Goal: Task Accomplishment & Management: Manage account settings

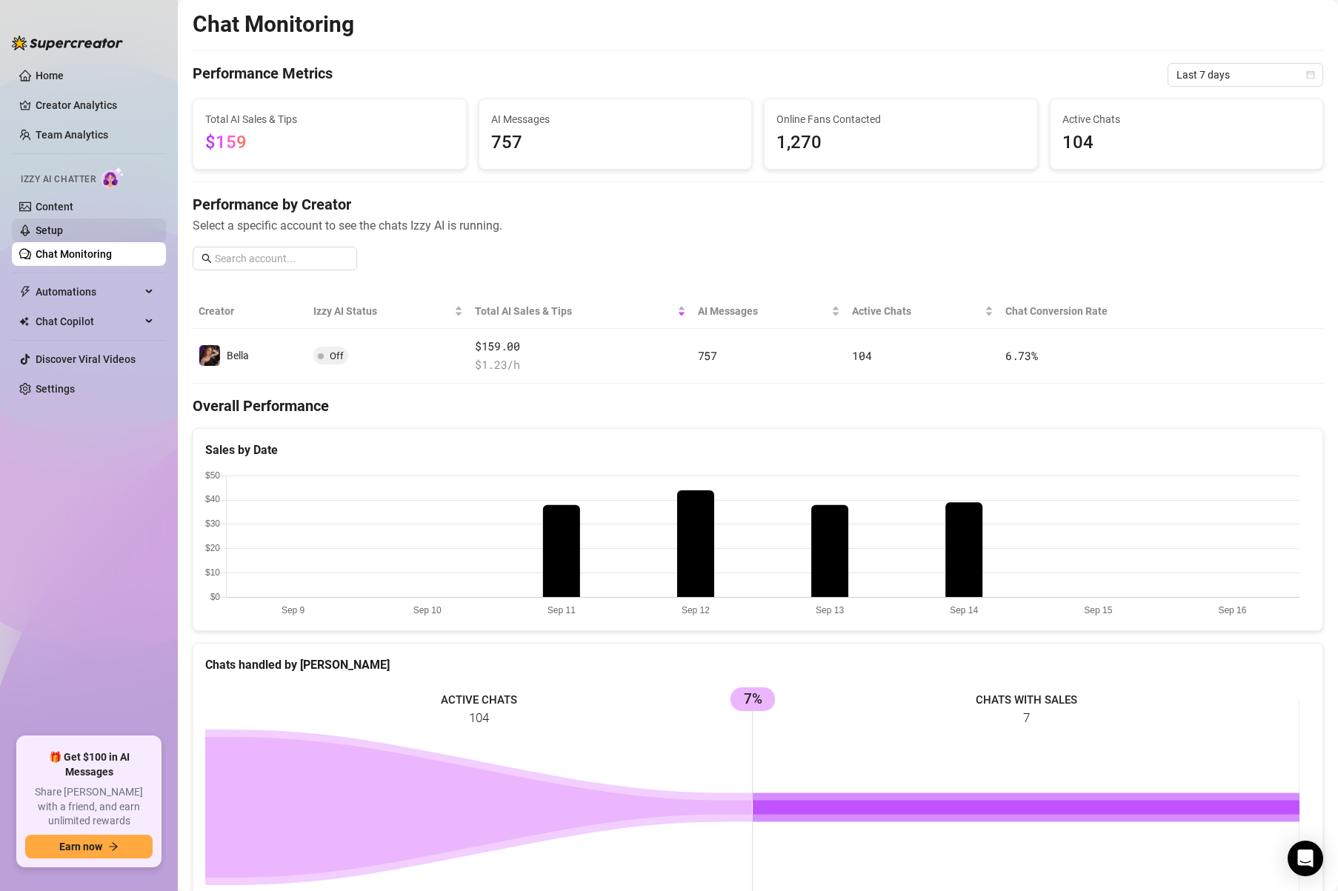
click at [63, 235] on link "Setup" at bounding box center [49, 230] width 27 height 12
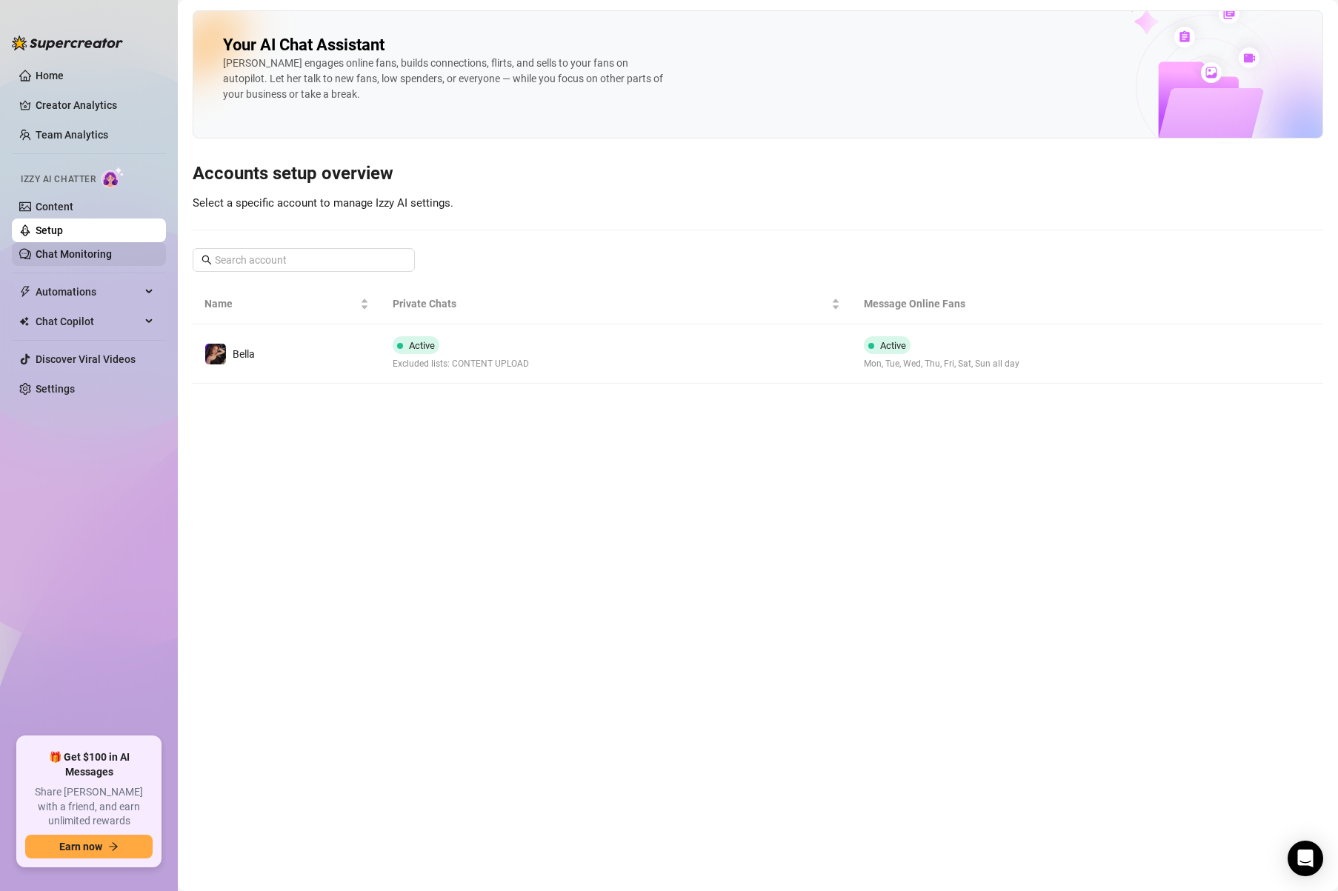
click at [87, 253] on link "Chat Monitoring" at bounding box center [74, 254] width 76 height 12
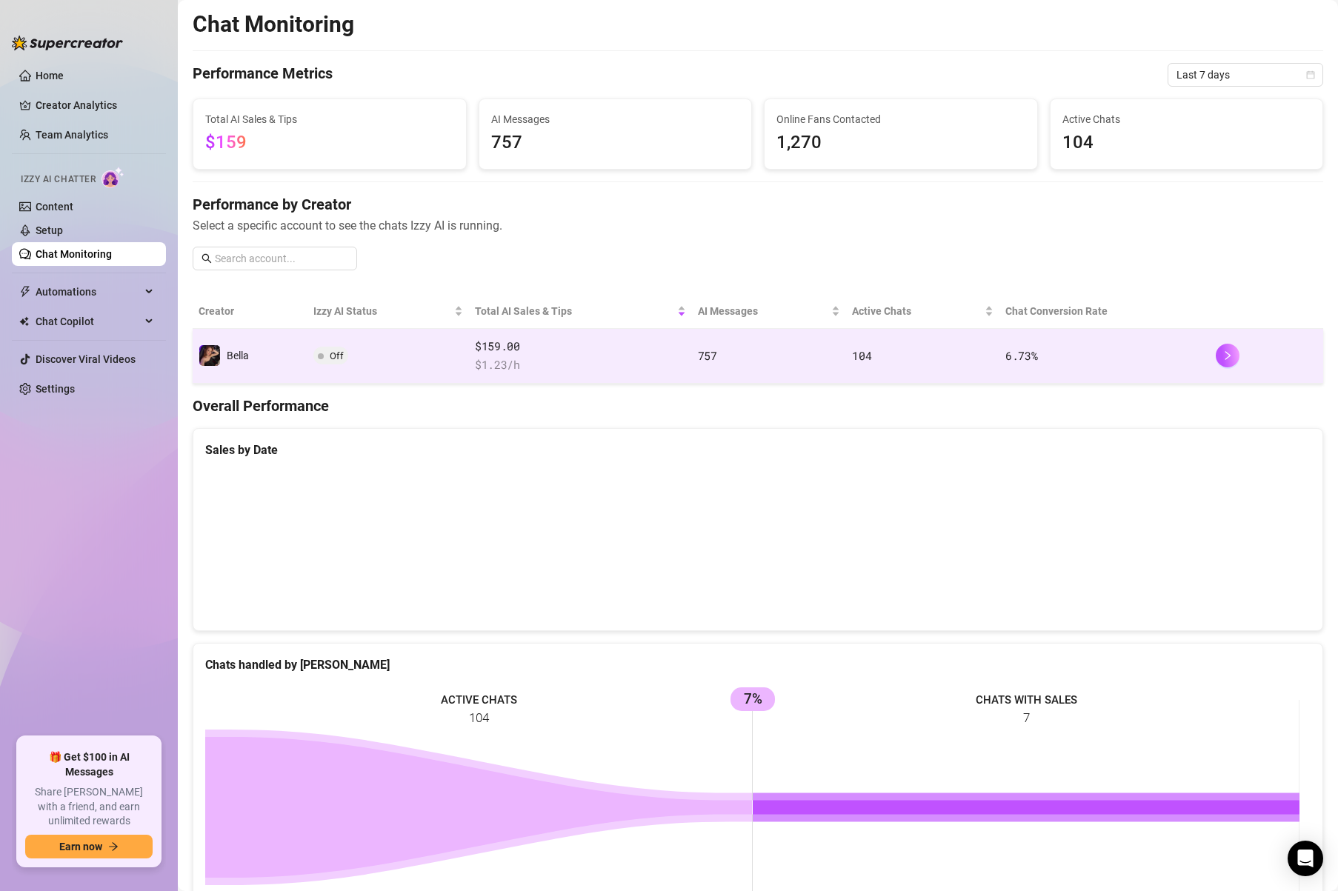
click at [246, 358] on span "Bella" at bounding box center [238, 356] width 22 height 12
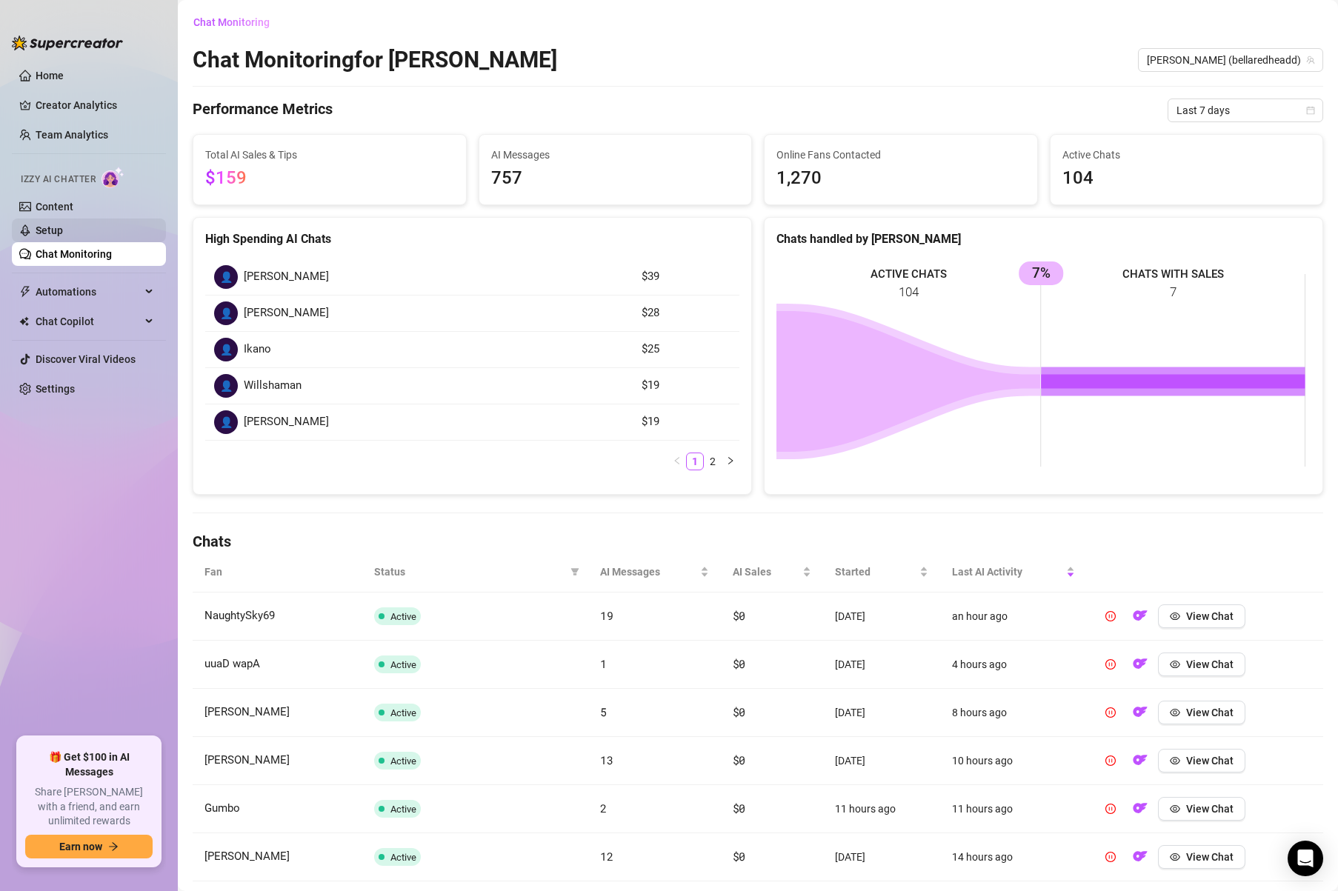
click at [63, 236] on link "Setup" at bounding box center [49, 230] width 27 height 12
